Goal: Unclear: Browse casually

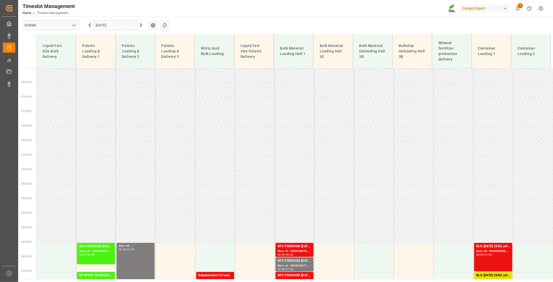
scroll to position [449, 0]
